Goal: Task Accomplishment & Management: Complete application form

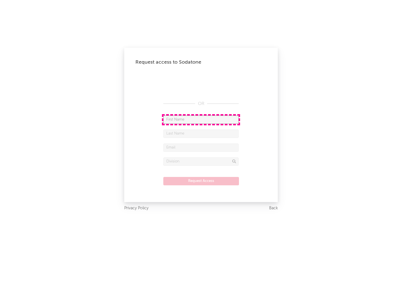
click at [201, 119] on input "text" at bounding box center [200, 119] width 75 height 8
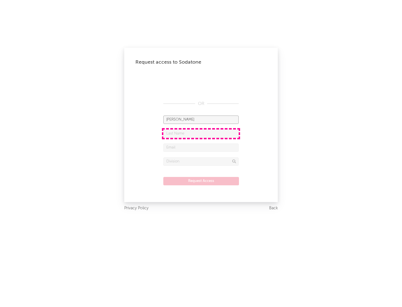
type input "[PERSON_NAME]"
click at [201, 133] on input "text" at bounding box center [200, 133] width 75 height 8
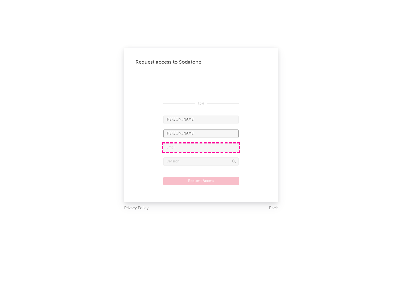
type input "[PERSON_NAME]"
click at [201, 147] on input "text" at bounding box center [200, 147] width 75 height 8
type input "[EMAIL_ADDRESS][DOMAIN_NAME]"
click at [201, 161] on input "text" at bounding box center [200, 161] width 75 height 8
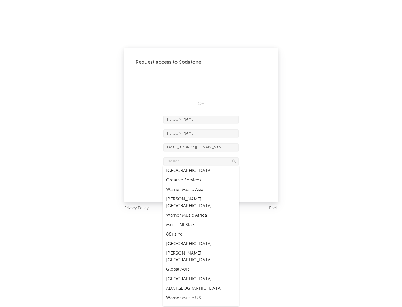
click at [201, 220] on div "Music All Stars" at bounding box center [200, 224] width 75 height 9
type input "Music All Stars"
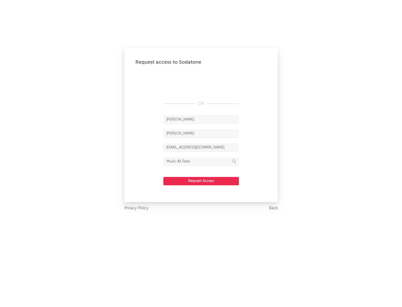
click at [201, 181] on button "Request Access" at bounding box center [201, 181] width 76 height 8
